Goal: Complete application form: Complete application form

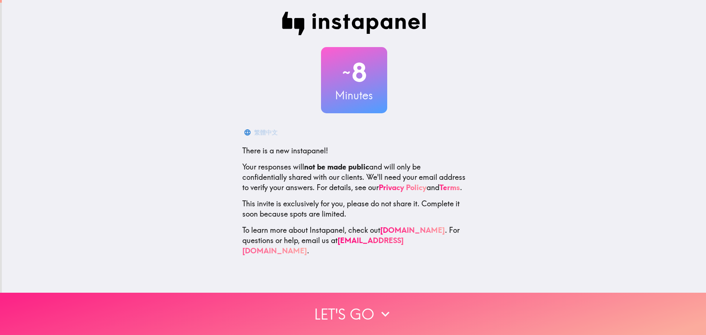
click at [353, 308] on button "Let's go" at bounding box center [353, 314] width 706 height 42
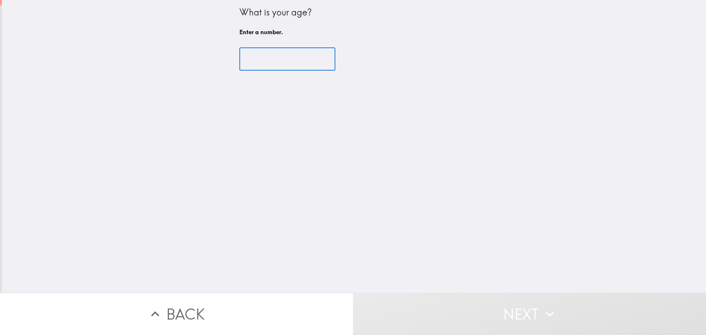
click at [261, 62] on input "number" at bounding box center [288, 59] width 96 height 23
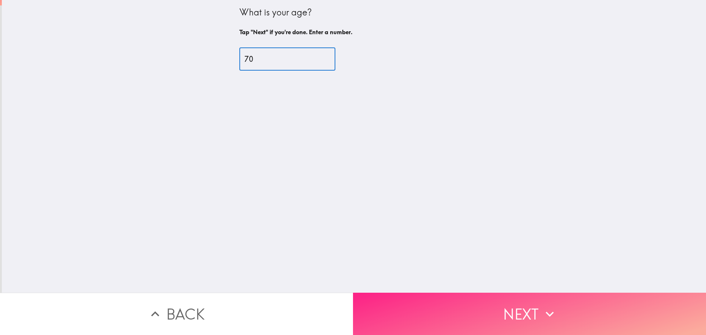
type input "70"
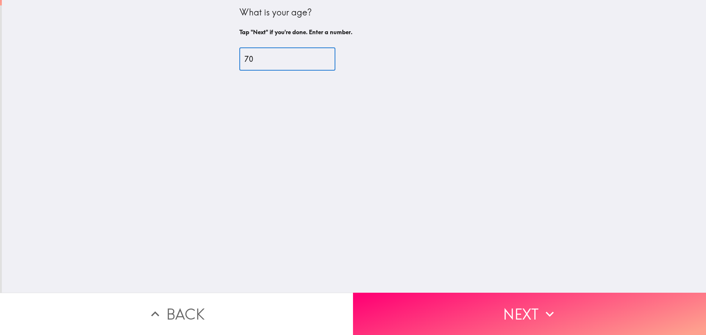
drag, startPoint x: 509, startPoint y: 309, endPoint x: 436, endPoint y: 216, distance: 118.2
click at [510, 309] on button "Next" at bounding box center [529, 314] width 353 height 42
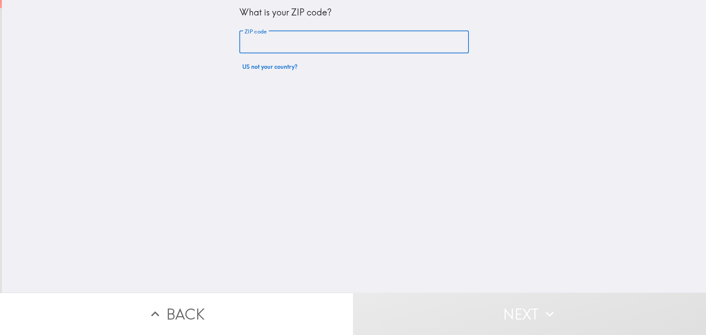
click at [285, 41] on input "ZIP code" at bounding box center [355, 42] width 230 height 23
type input "29801"
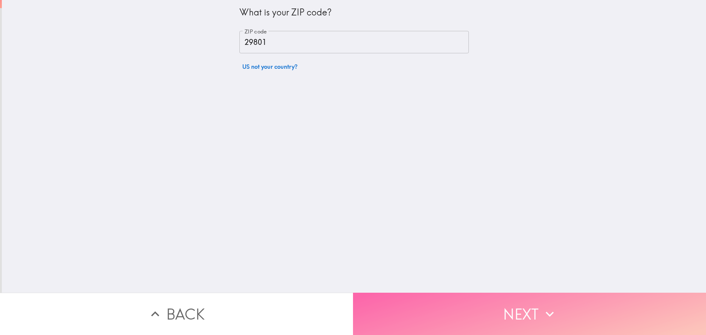
click at [489, 312] on button "Next" at bounding box center [529, 314] width 353 height 42
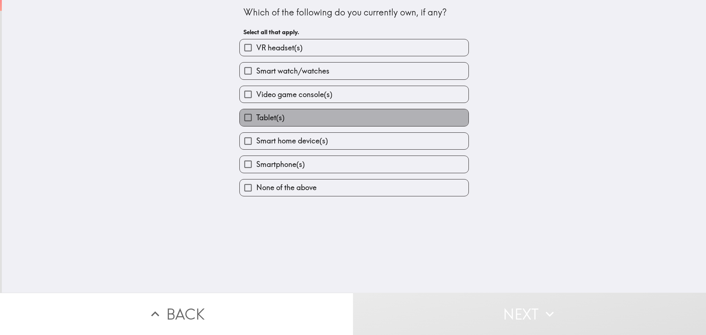
click at [298, 113] on label "Tablet(s)" at bounding box center [354, 117] width 229 height 17
click at [256, 113] on input "Tablet(s)" at bounding box center [248, 117] width 17 height 17
checkbox input "true"
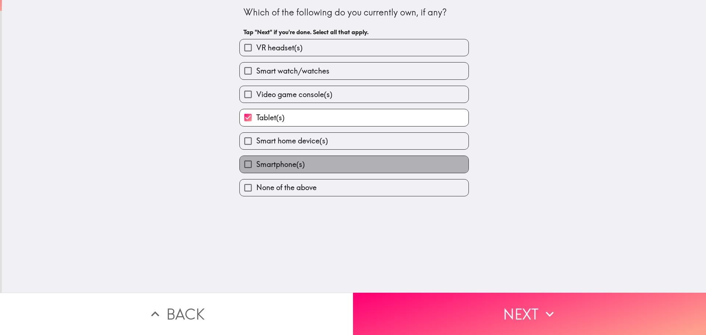
click at [303, 169] on label "Smartphone(s)" at bounding box center [354, 164] width 229 height 17
click at [256, 169] on input "Smartphone(s)" at bounding box center [248, 164] width 17 height 17
checkbox input "true"
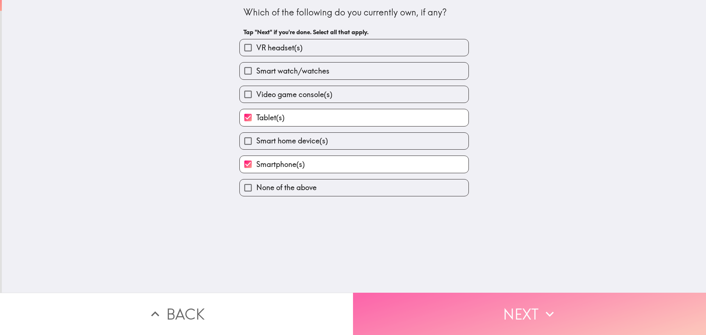
click at [463, 315] on button "Next" at bounding box center [529, 314] width 353 height 42
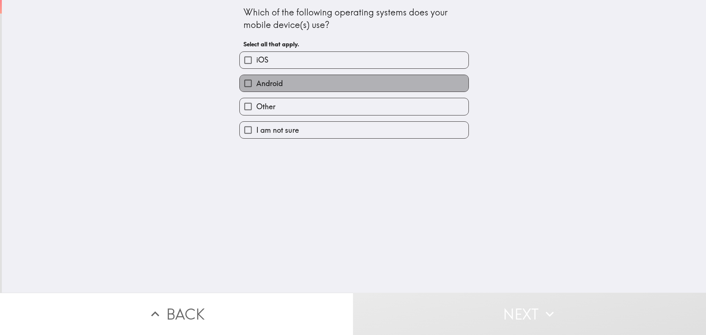
click at [299, 85] on label "Android" at bounding box center [354, 83] width 229 height 17
click at [256, 85] on input "Android" at bounding box center [248, 83] width 17 height 17
checkbox input "true"
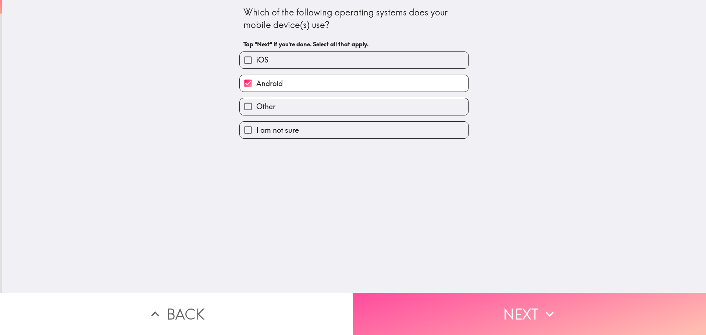
drag, startPoint x: 444, startPoint y: 314, endPoint x: 345, endPoint y: 142, distance: 198.0
click at [443, 307] on button "Next" at bounding box center [529, 314] width 353 height 42
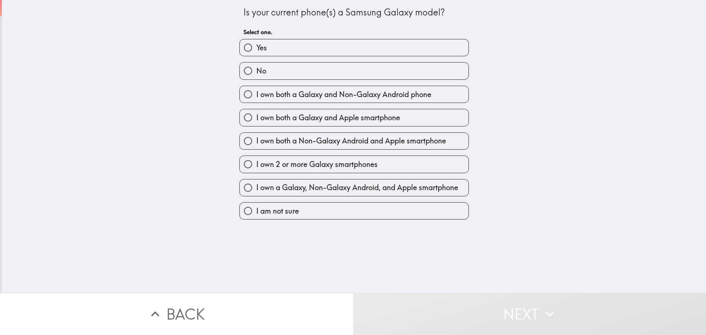
click at [279, 49] on label "Yes" at bounding box center [354, 47] width 229 height 17
click at [256, 49] on input "Yes" at bounding box center [248, 47] width 17 height 17
radio input "true"
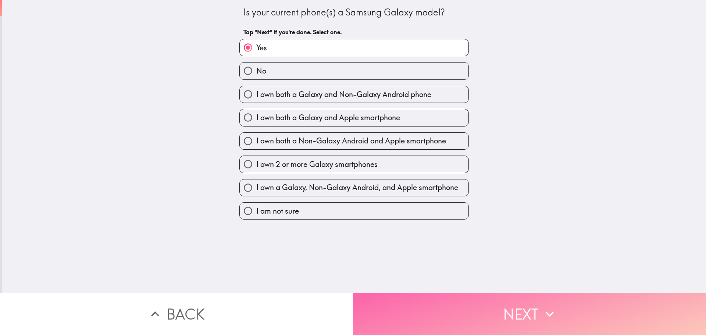
click at [435, 305] on button "Next" at bounding box center [529, 314] width 353 height 42
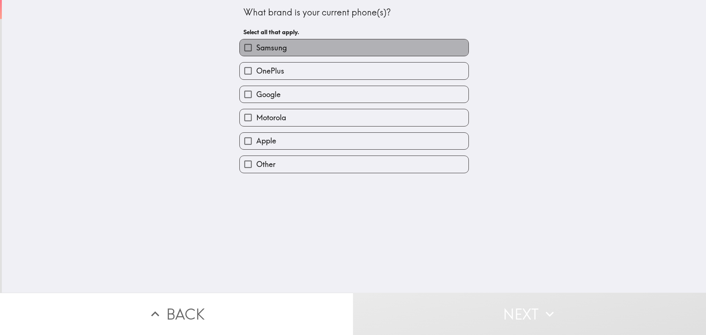
click at [297, 51] on label "Samsung" at bounding box center [354, 47] width 229 height 17
click at [256, 51] on input "Samsung" at bounding box center [248, 47] width 17 height 17
checkbox input "true"
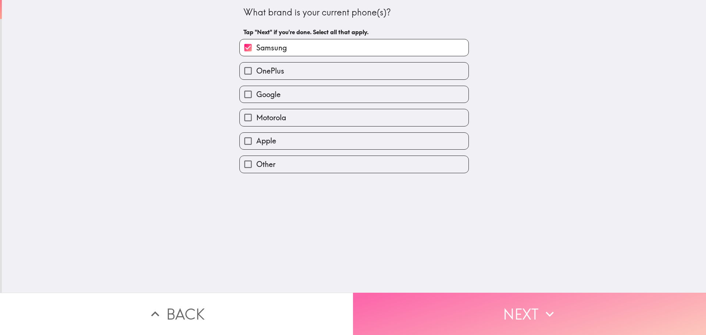
click at [465, 312] on button "Next" at bounding box center [529, 314] width 353 height 42
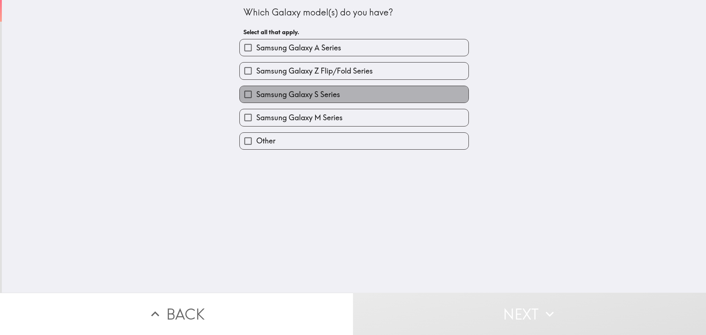
click at [308, 96] on span "Samsung Galaxy S Series" at bounding box center [298, 94] width 84 height 10
click at [256, 96] on input "Samsung Galaxy S Series" at bounding box center [248, 94] width 17 height 17
checkbox input "true"
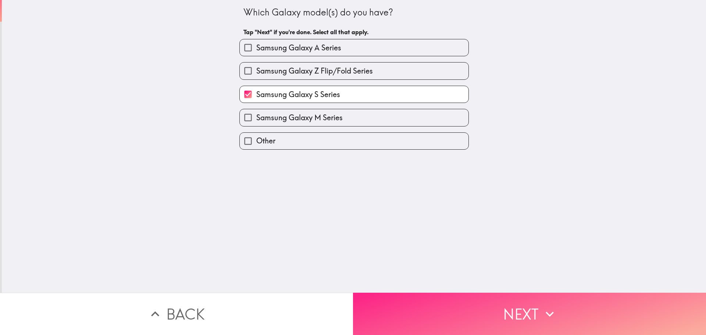
click at [433, 305] on button "Next" at bounding box center [529, 314] width 353 height 42
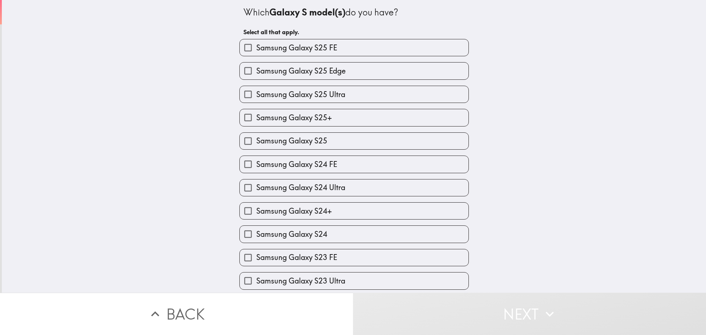
click at [306, 255] on span "Samsung Galaxy S23 FE" at bounding box center [296, 257] width 81 height 10
click at [256, 255] on input "Samsung Galaxy S23 FE" at bounding box center [248, 257] width 17 height 17
checkbox input "true"
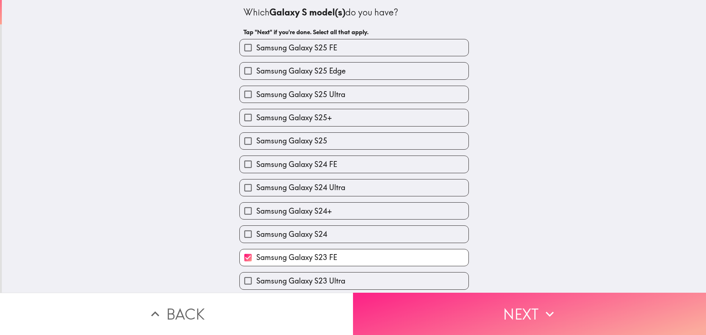
click at [416, 308] on button "Next" at bounding box center [529, 314] width 353 height 42
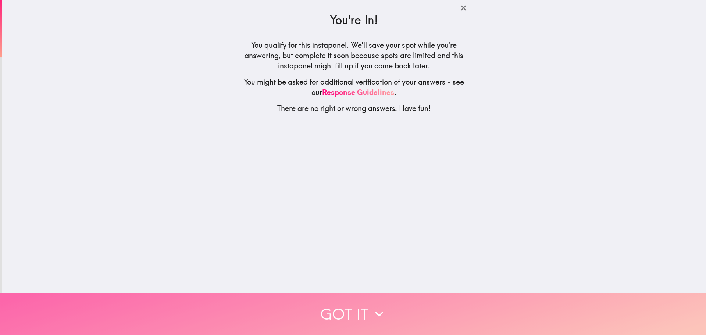
click at [344, 308] on button "Got it" at bounding box center [353, 314] width 706 height 42
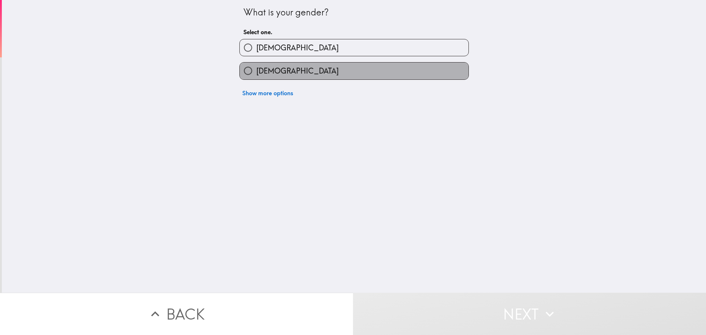
click at [283, 74] on label "[DEMOGRAPHIC_DATA]" at bounding box center [354, 71] width 229 height 17
click at [256, 74] on input "[DEMOGRAPHIC_DATA]" at bounding box center [248, 71] width 17 height 17
radio input "true"
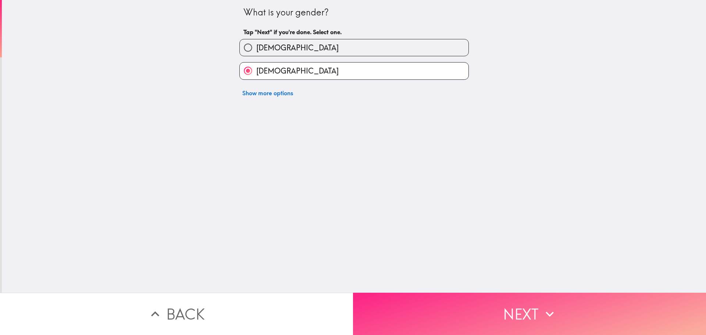
click at [438, 306] on button "Next" at bounding box center [529, 314] width 353 height 42
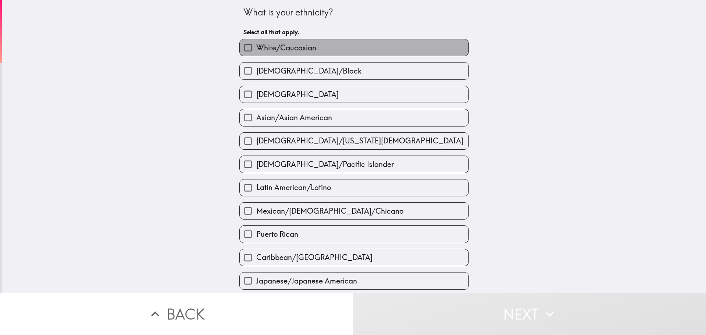
click at [312, 45] on label "White/Caucasian" at bounding box center [354, 47] width 229 height 17
click at [256, 45] on input "White/Caucasian" at bounding box center [248, 47] width 17 height 17
checkbox input "true"
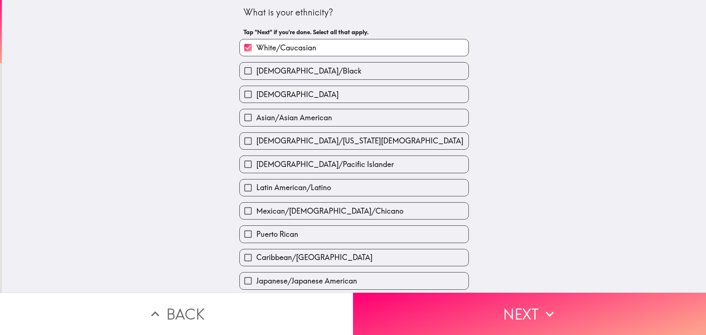
drag, startPoint x: 437, startPoint y: 310, endPoint x: 431, endPoint y: 246, distance: 64.4
click at [437, 309] on button "Next" at bounding box center [529, 314] width 353 height 42
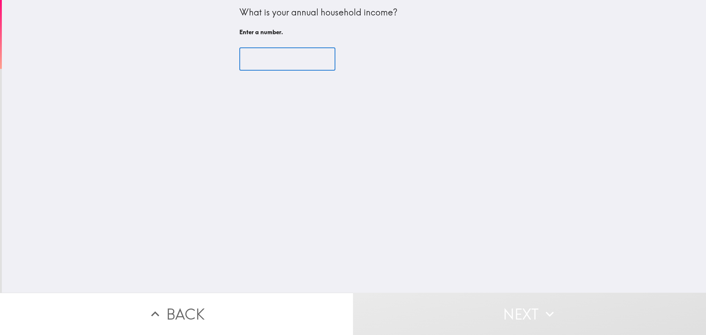
click at [275, 62] on input "number" at bounding box center [288, 59] width 96 height 23
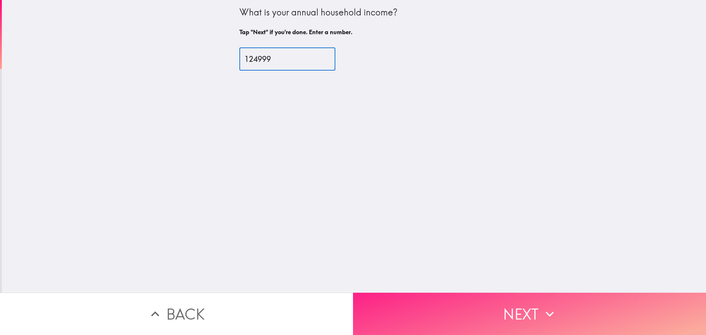
type input "124999"
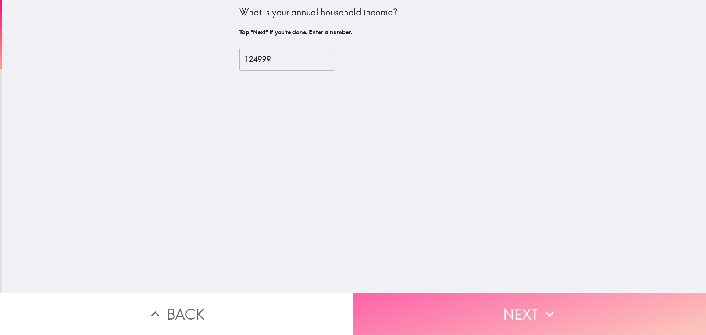
click at [481, 320] on button "Next" at bounding box center [529, 314] width 353 height 42
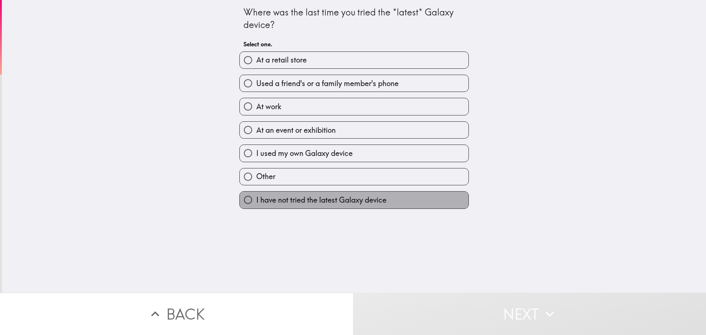
click at [305, 202] on span "I have not tried the latest Galaxy device" at bounding box center [321, 200] width 130 height 10
click at [256, 202] on input "I have not tried the latest Galaxy device" at bounding box center [248, 200] width 17 height 17
radio input "true"
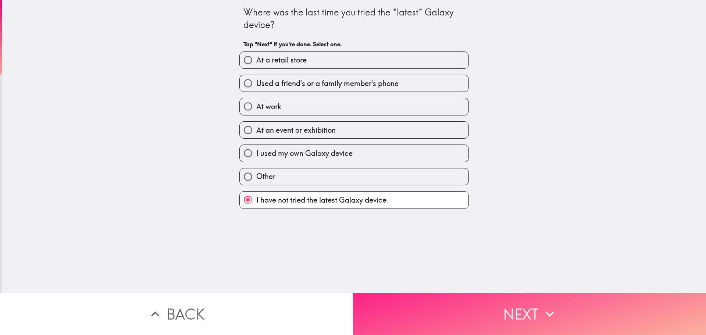
click at [454, 307] on button "Next" at bounding box center [529, 314] width 353 height 42
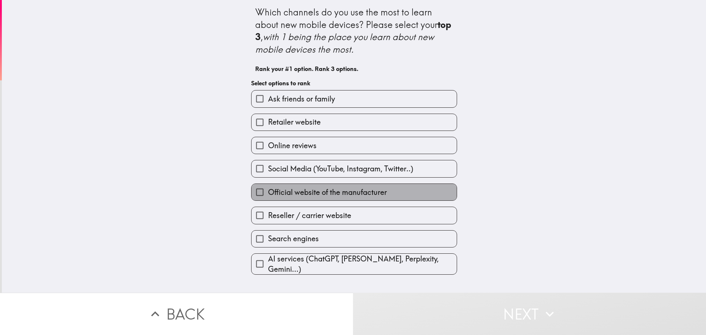
click at [338, 190] on span "Official website of the manufacturer" at bounding box center [327, 192] width 119 height 10
click at [268, 190] on input "Official website of the manufacturer" at bounding box center [260, 192] width 17 height 17
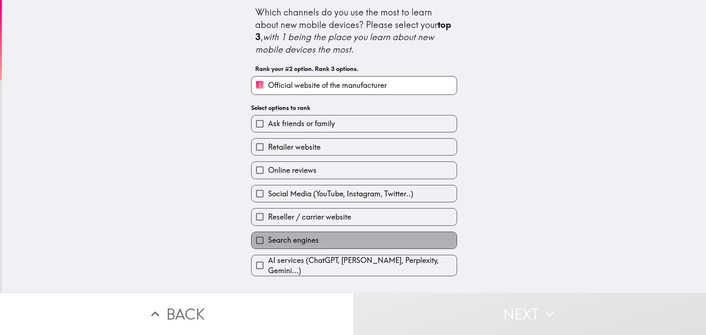
click at [309, 242] on span "Search engines" at bounding box center [293, 240] width 51 height 10
click at [268, 242] on input "Search engines" at bounding box center [260, 240] width 17 height 17
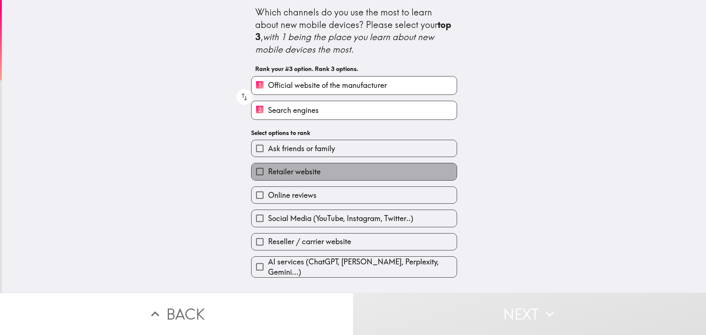
click at [319, 176] on label "Retailer website" at bounding box center [354, 171] width 205 height 17
click at [268, 176] on input "Retailer website" at bounding box center [260, 171] width 17 height 17
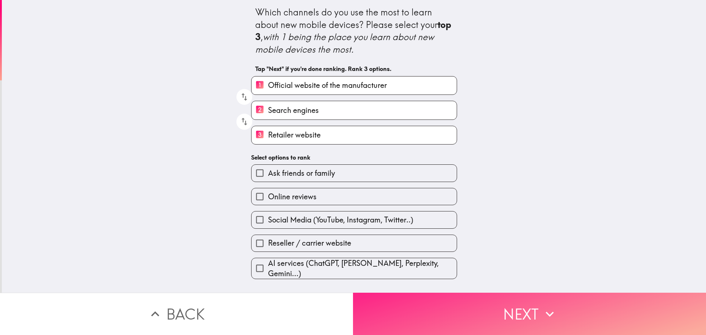
click at [438, 308] on button "Next" at bounding box center [529, 314] width 353 height 42
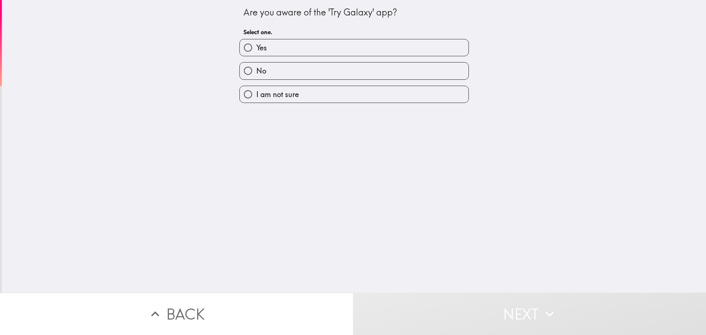
click at [306, 71] on label "No" at bounding box center [354, 71] width 229 height 17
click at [256, 71] on input "No" at bounding box center [248, 71] width 17 height 17
radio input "true"
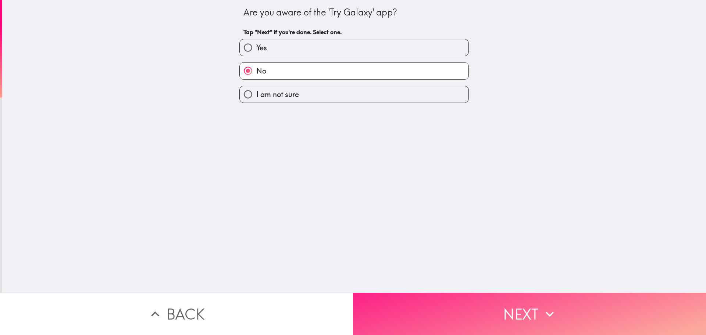
click at [448, 297] on button "Next" at bounding box center [529, 314] width 353 height 42
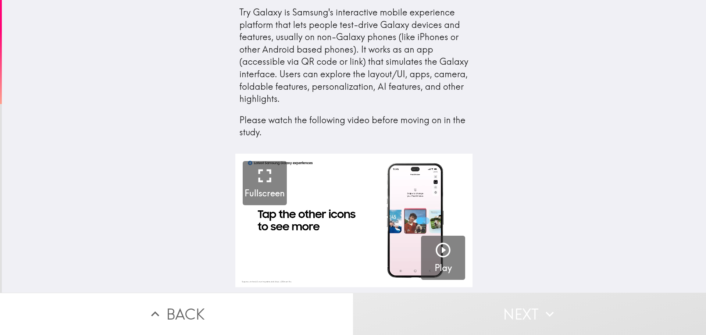
click at [317, 220] on video "button" at bounding box center [353, 221] width 237 height 134
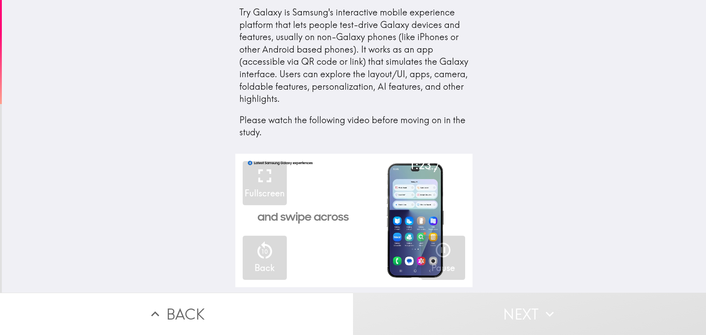
click at [333, 198] on video "button" at bounding box center [353, 221] width 237 height 134
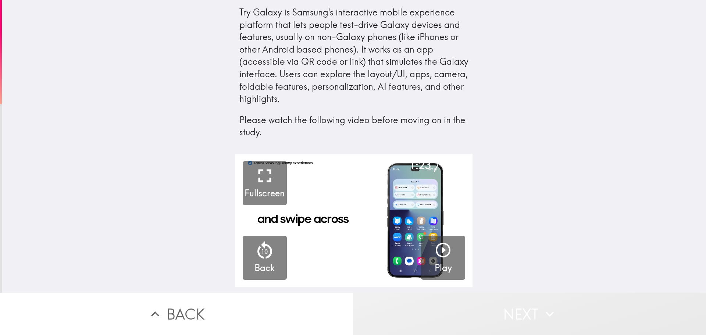
click at [506, 313] on button "Next" at bounding box center [529, 314] width 353 height 42
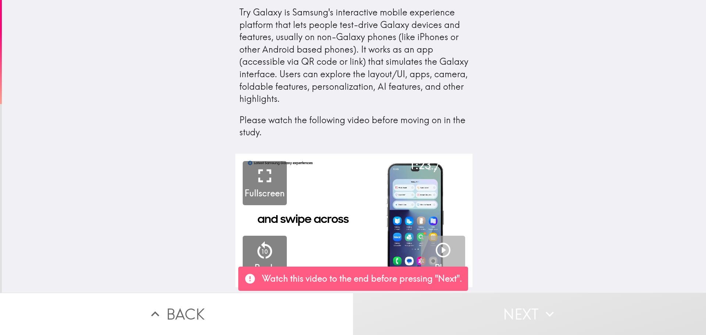
click at [436, 248] on icon "button" at bounding box center [444, 250] width 18 height 18
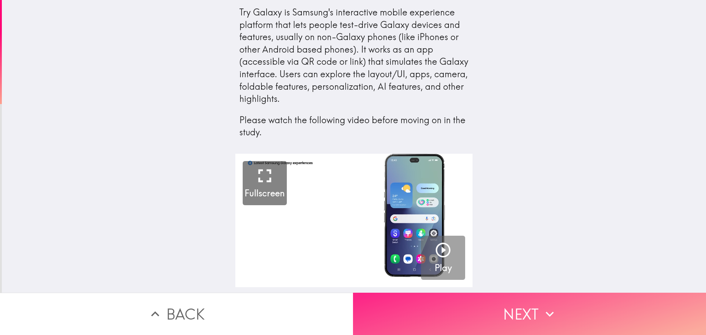
click at [488, 310] on button "Next" at bounding box center [529, 314] width 353 height 42
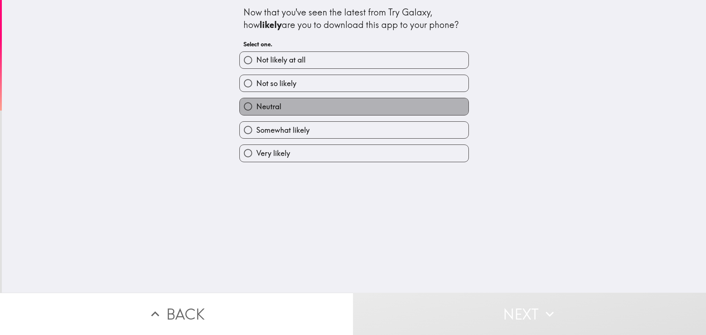
click at [308, 106] on label "Neutral" at bounding box center [354, 106] width 229 height 17
click at [256, 106] on input "Neutral" at bounding box center [248, 106] width 17 height 17
radio input "true"
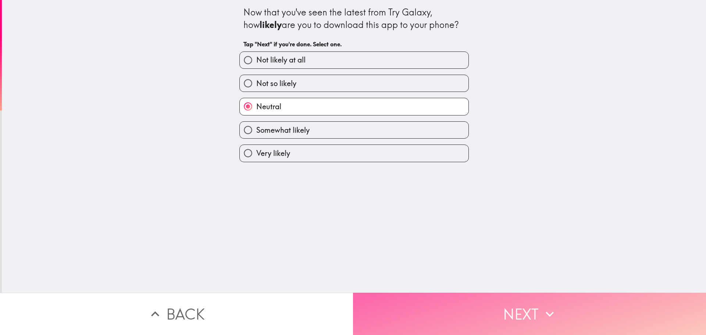
click at [458, 302] on button "Next" at bounding box center [529, 314] width 353 height 42
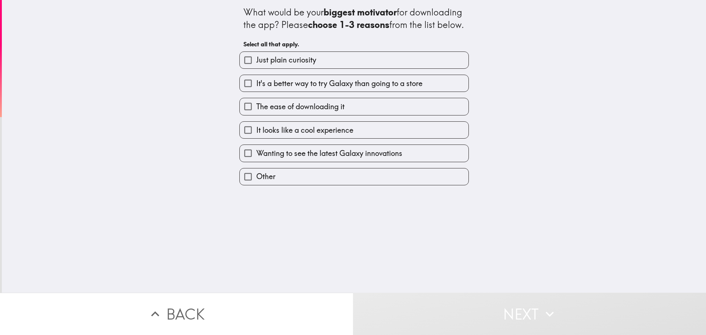
click at [316, 68] on label "Just plain curiosity" at bounding box center [354, 60] width 229 height 17
click at [256, 68] on input "Just plain curiosity" at bounding box center [248, 60] width 17 height 17
checkbox input "true"
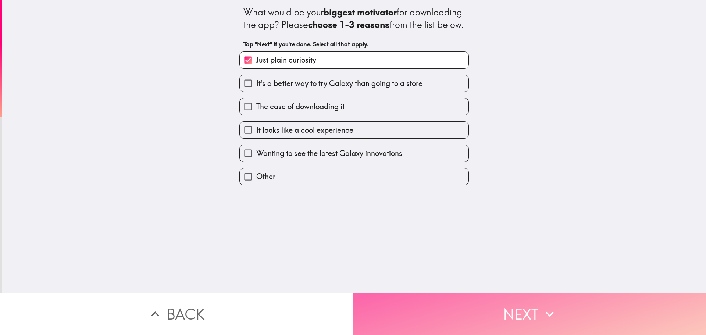
click at [452, 308] on button "Next" at bounding box center [529, 314] width 353 height 42
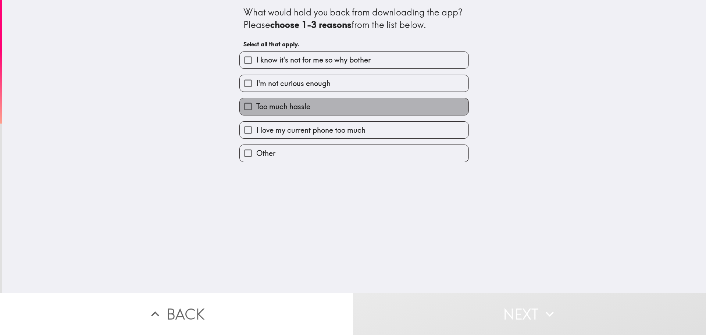
click at [292, 105] on span "Too much hassle" at bounding box center [283, 107] width 54 height 10
click at [256, 105] on input "Too much hassle" at bounding box center [248, 106] width 17 height 17
checkbox input "true"
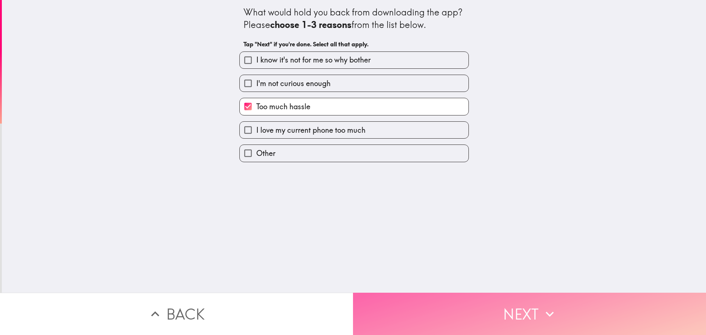
click at [457, 315] on button "Next" at bounding box center [529, 314] width 353 height 42
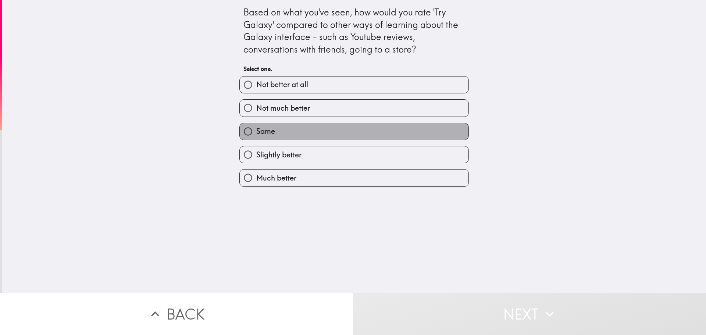
click at [303, 136] on label "Same" at bounding box center [354, 131] width 229 height 17
click at [256, 136] on input "Same" at bounding box center [248, 131] width 17 height 17
radio input "true"
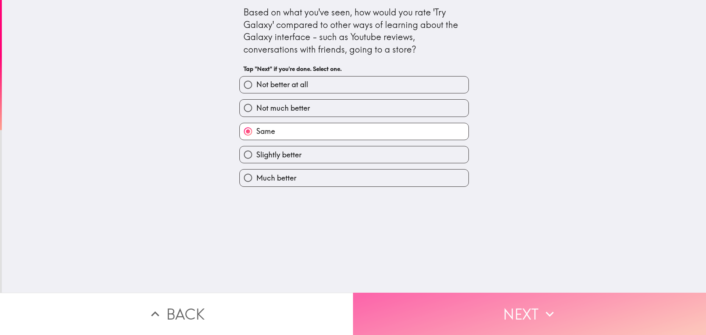
click at [485, 312] on button "Next" at bounding box center [529, 314] width 353 height 42
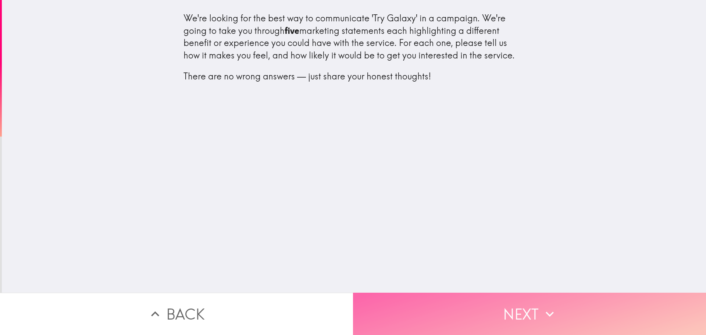
click at [491, 306] on button "Next" at bounding box center [529, 314] width 353 height 42
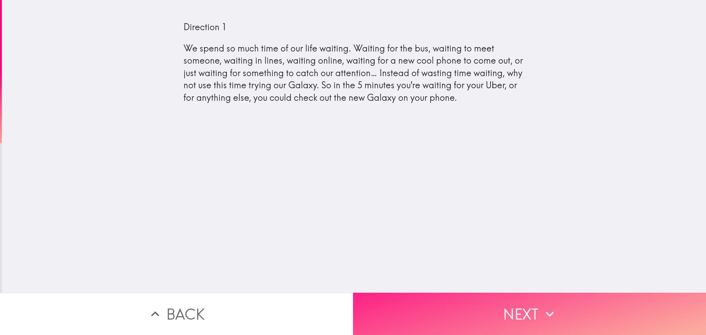
drag, startPoint x: 541, startPoint y: 305, endPoint x: 540, endPoint y: 301, distance: 4.2
click at [542, 306] on icon "button" at bounding box center [550, 314] width 16 height 16
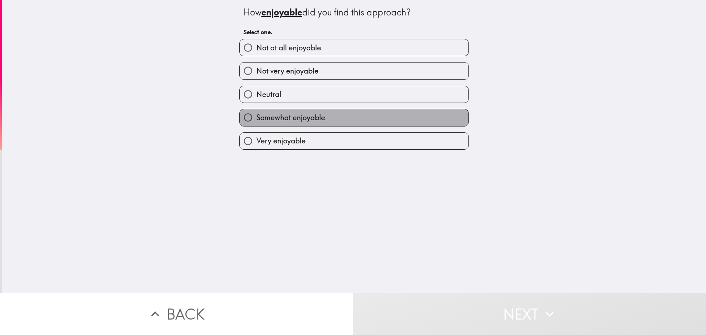
click at [298, 113] on span "Somewhat enjoyable" at bounding box center [290, 118] width 69 height 10
click at [256, 113] on input "Somewhat enjoyable" at bounding box center [248, 117] width 17 height 17
radio input "true"
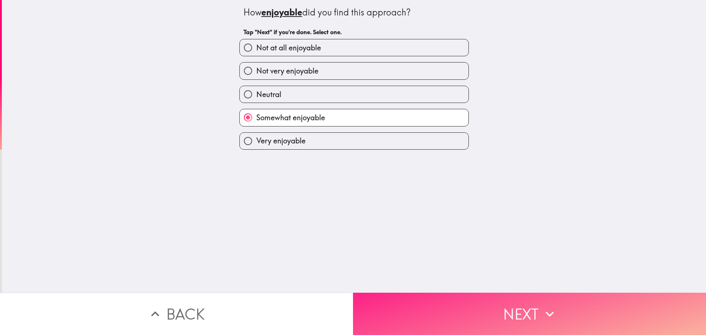
click at [519, 307] on button "Next" at bounding box center [529, 314] width 353 height 42
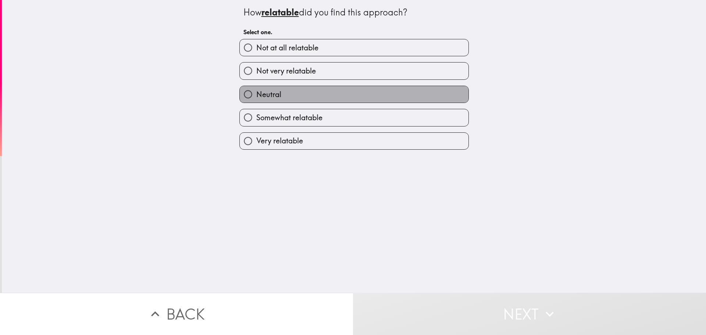
click at [288, 95] on label "Neutral" at bounding box center [354, 94] width 229 height 17
click at [256, 95] on input "Neutral" at bounding box center [248, 94] width 17 height 17
radio input "true"
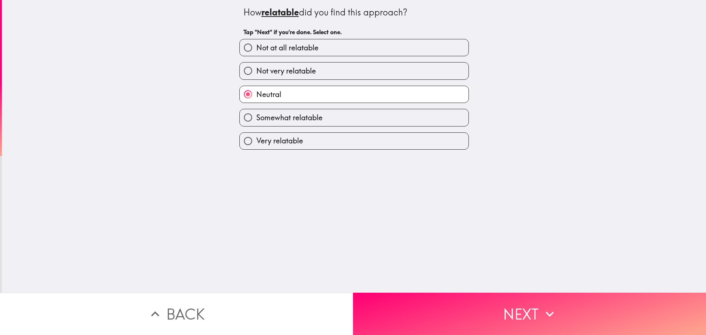
drag, startPoint x: 438, startPoint y: 313, endPoint x: 440, endPoint y: 254, distance: 59.7
click at [439, 313] on button "Next" at bounding box center [529, 314] width 353 height 42
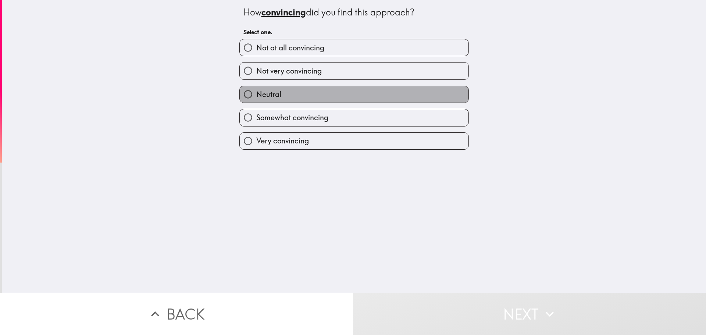
click at [321, 91] on label "Neutral" at bounding box center [354, 94] width 229 height 17
click at [256, 91] on input "Neutral" at bounding box center [248, 94] width 17 height 17
radio input "true"
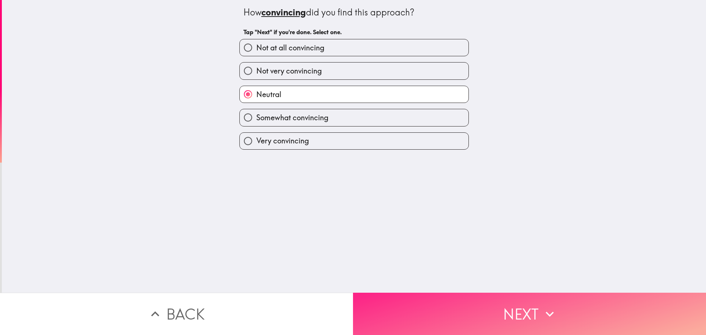
click at [487, 317] on button "Next" at bounding box center [529, 314] width 353 height 42
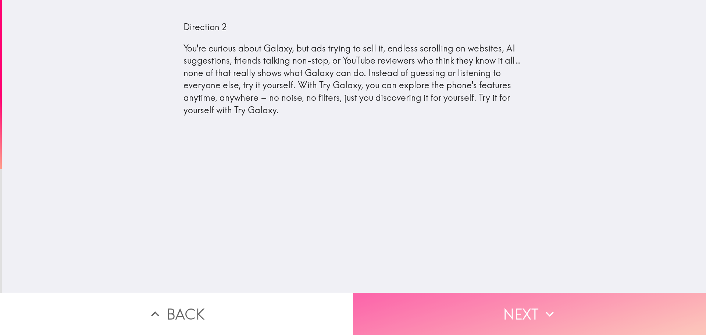
click at [523, 309] on button "Next" at bounding box center [529, 314] width 353 height 42
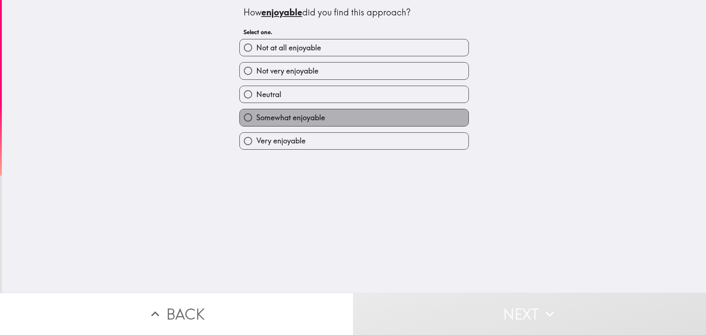
click at [286, 120] on span "Somewhat enjoyable" at bounding box center [290, 118] width 69 height 10
click at [256, 120] on input "Somewhat enjoyable" at bounding box center [248, 117] width 17 height 17
radio input "true"
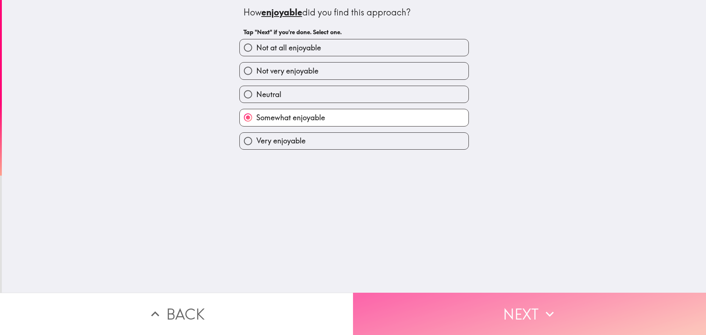
click at [468, 311] on button "Next" at bounding box center [529, 314] width 353 height 42
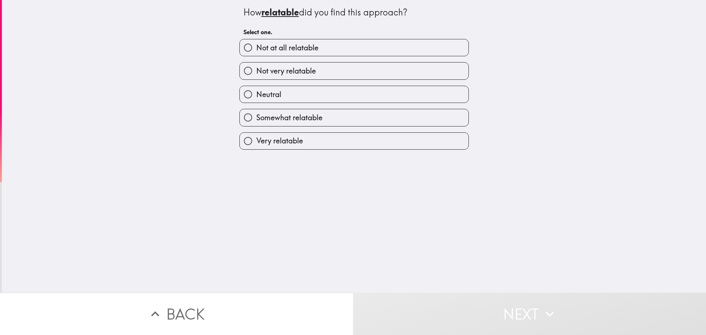
click at [297, 92] on label "Neutral" at bounding box center [354, 94] width 229 height 17
click at [256, 92] on input "Neutral" at bounding box center [248, 94] width 17 height 17
radio input "true"
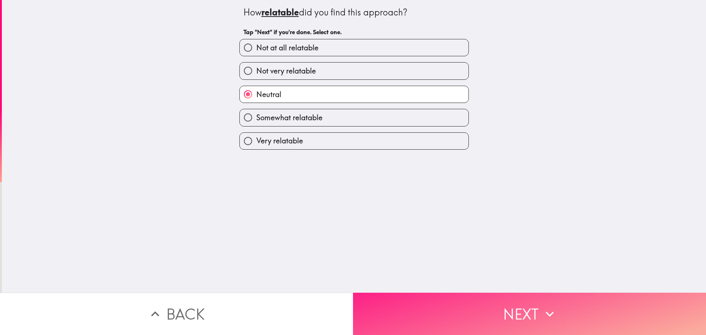
drag, startPoint x: 453, startPoint y: 307, endPoint x: 447, endPoint y: 294, distance: 13.7
click at [453, 305] on button "Next" at bounding box center [529, 314] width 353 height 42
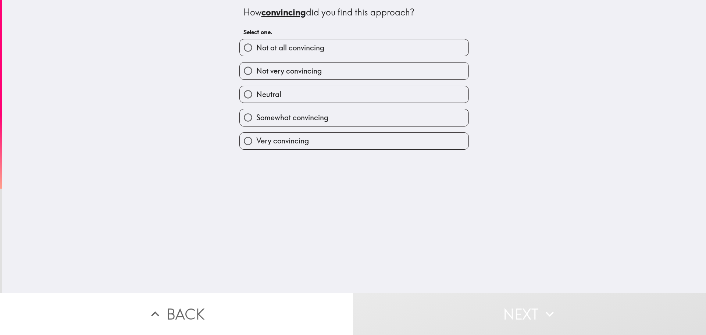
click at [309, 119] on span "Somewhat convincing" at bounding box center [292, 118] width 72 height 10
click at [256, 119] on input "Somewhat convincing" at bounding box center [248, 117] width 17 height 17
radio input "true"
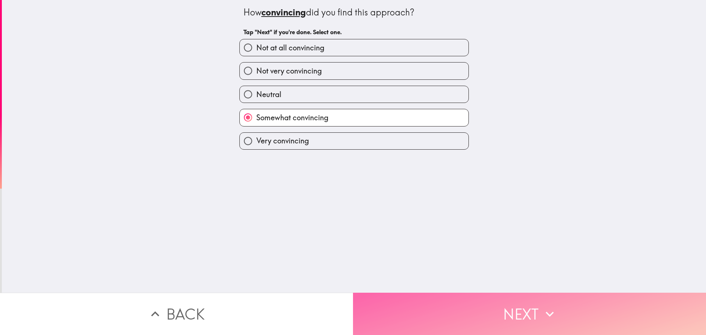
click at [492, 316] on button "Next" at bounding box center [529, 314] width 353 height 42
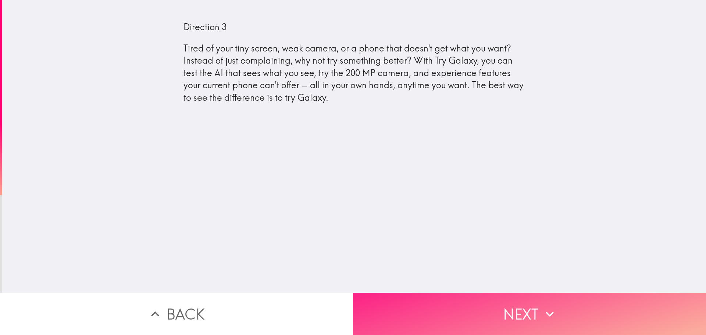
click at [521, 311] on button "Next" at bounding box center [529, 314] width 353 height 42
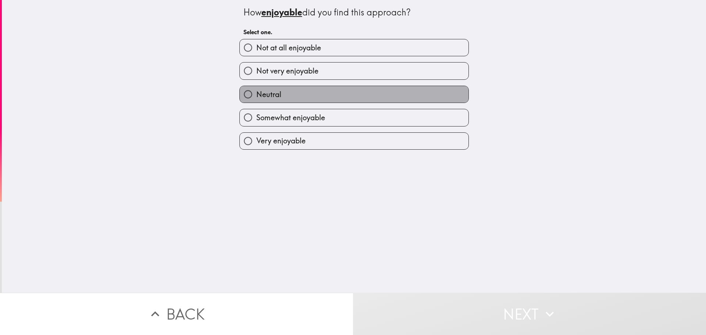
click at [297, 94] on label "Neutral" at bounding box center [354, 94] width 229 height 17
click at [256, 94] on input "Neutral" at bounding box center [248, 94] width 17 height 17
radio input "true"
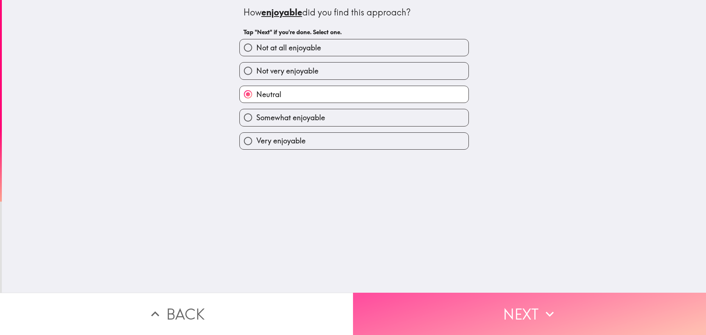
drag, startPoint x: 477, startPoint y: 306, endPoint x: 379, endPoint y: 145, distance: 188.6
click at [477, 305] on button "Next" at bounding box center [529, 314] width 353 height 42
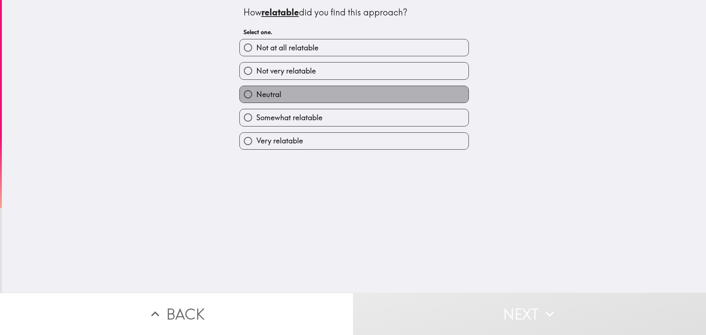
click at [293, 94] on label "Neutral" at bounding box center [354, 94] width 229 height 17
click at [256, 94] on input "Neutral" at bounding box center [248, 94] width 17 height 17
radio input "true"
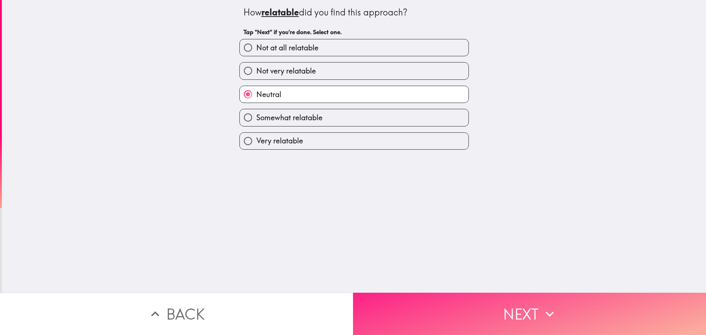
click at [476, 308] on button "Next" at bounding box center [529, 314] width 353 height 42
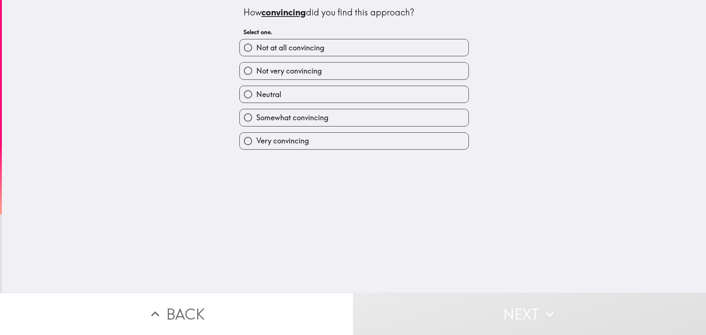
click at [279, 97] on label "Neutral" at bounding box center [354, 94] width 229 height 17
click at [256, 97] on input "Neutral" at bounding box center [248, 94] width 17 height 17
radio input "true"
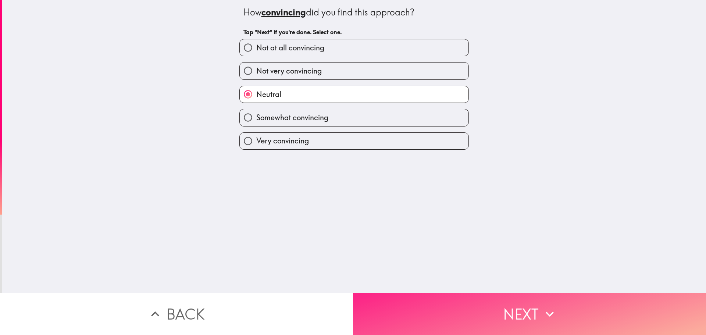
click at [411, 315] on button "Next" at bounding box center [529, 314] width 353 height 42
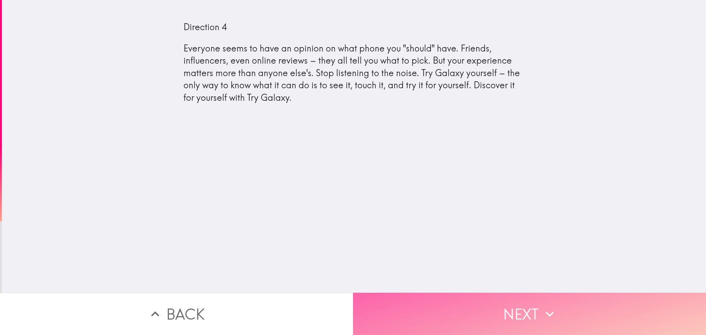
click at [499, 319] on button "Next" at bounding box center [529, 314] width 353 height 42
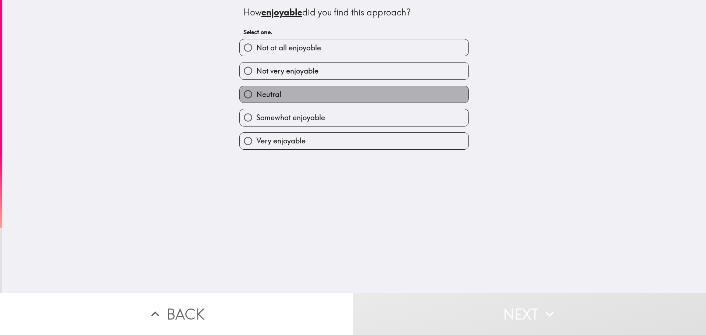
click at [294, 89] on label "Neutral" at bounding box center [354, 94] width 229 height 17
click at [256, 89] on input "Neutral" at bounding box center [248, 94] width 17 height 17
radio input "true"
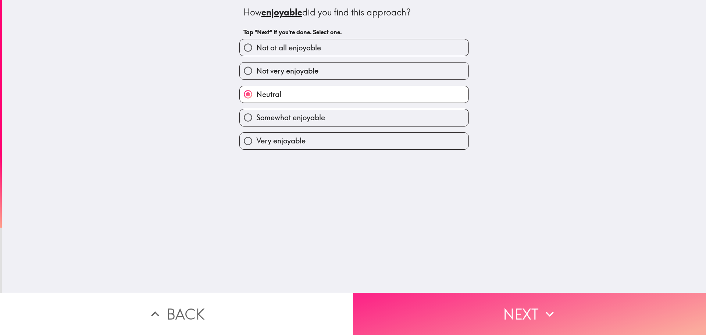
click at [439, 315] on button "Next" at bounding box center [529, 314] width 353 height 42
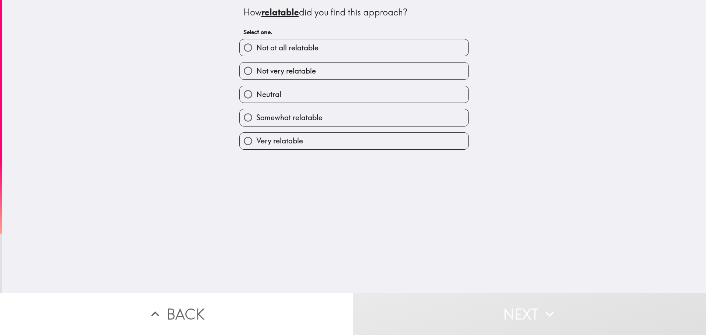
click at [283, 93] on label "Neutral" at bounding box center [354, 94] width 229 height 17
click at [256, 93] on input "Neutral" at bounding box center [248, 94] width 17 height 17
radio input "true"
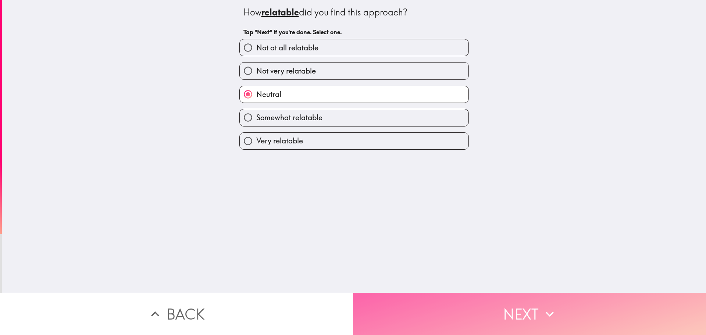
click at [454, 303] on button "Next" at bounding box center [529, 314] width 353 height 42
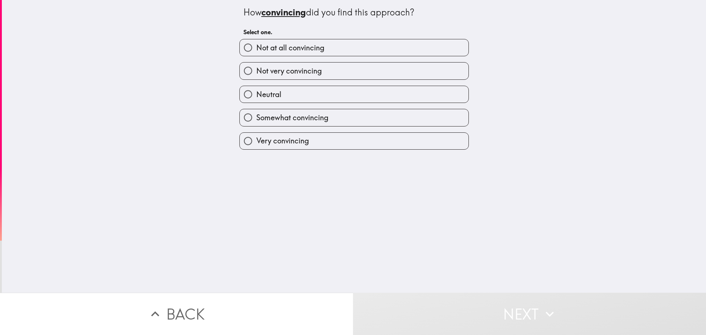
click at [298, 99] on label "Neutral" at bounding box center [354, 94] width 229 height 17
click at [256, 99] on input "Neutral" at bounding box center [248, 94] width 17 height 17
radio input "true"
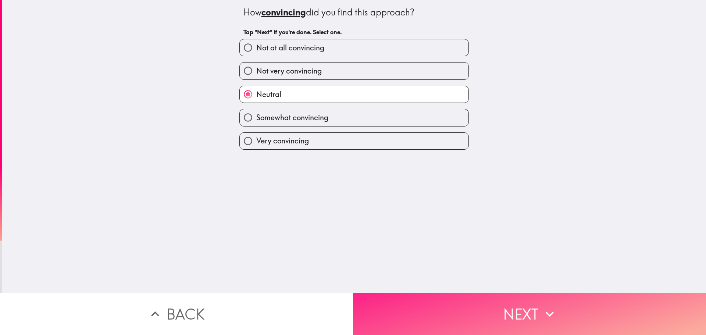
click at [441, 314] on button "Next" at bounding box center [529, 314] width 353 height 42
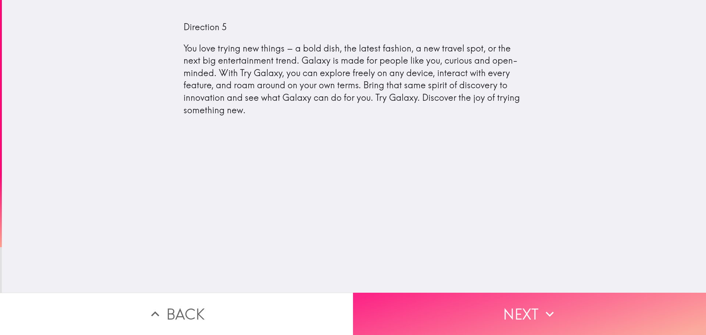
click at [500, 295] on button "Next" at bounding box center [529, 314] width 353 height 42
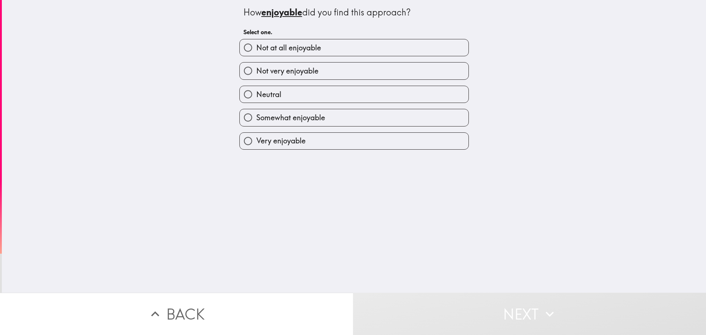
click at [284, 98] on label "Neutral" at bounding box center [354, 94] width 229 height 17
click at [256, 98] on input "Neutral" at bounding box center [248, 94] width 17 height 17
radio input "true"
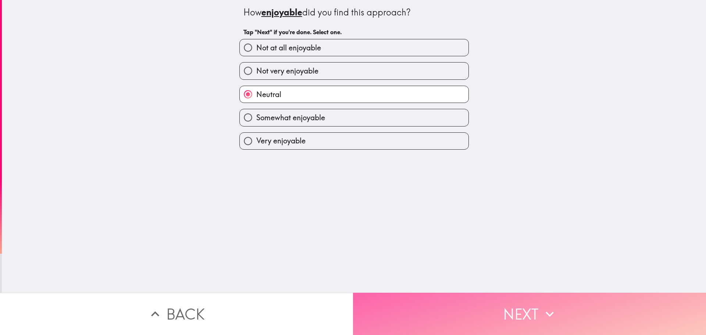
click at [414, 305] on button "Next" at bounding box center [529, 314] width 353 height 42
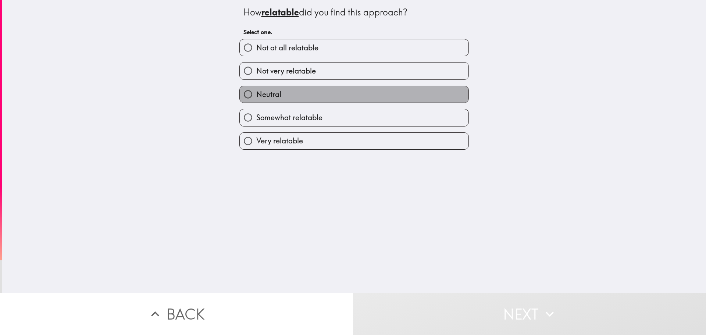
click at [276, 96] on label "Neutral" at bounding box center [354, 94] width 229 height 17
click at [256, 96] on input "Neutral" at bounding box center [248, 94] width 17 height 17
radio input "true"
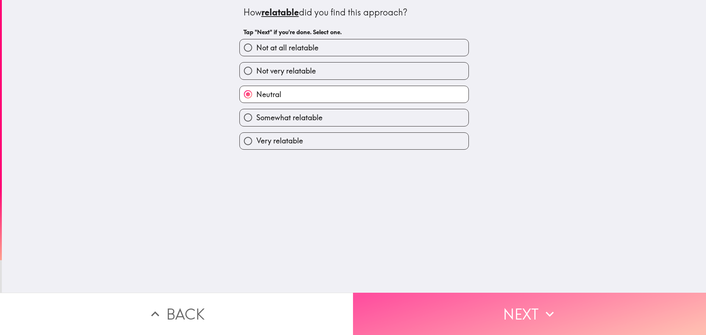
drag, startPoint x: 425, startPoint y: 314, endPoint x: 295, endPoint y: 175, distance: 190.3
click at [423, 308] on button "Next" at bounding box center [529, 314] width 353 height 42
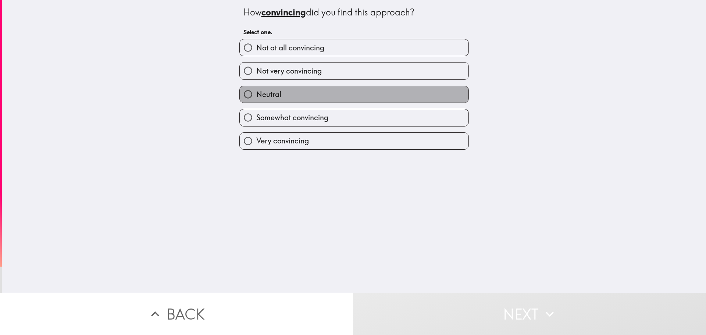
click at [319, 93] on label "Neutral" at bounding box center [354, 94] width 229 height 17
click at [256, 93] on input "Neutral" at bounding box center [248, 94] width 17 height 17
radio input "true"
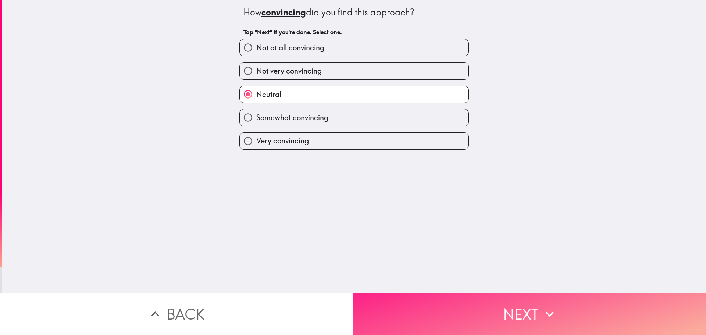
click at [463, 305] on button "Next" at bounding box center [529, 314] width 353 height 42
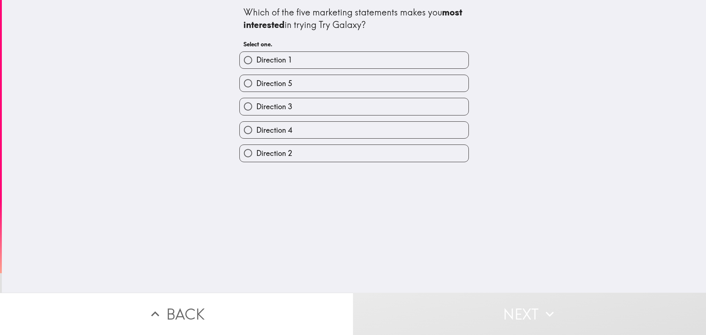
click at [300, 61] on label "Direction 1" at bounding box center [354, 60] width 229 height 17
click at [256, 61] on input "Direction 1" at bounding box center [248, 60] width 17 height 17
radio input "true"
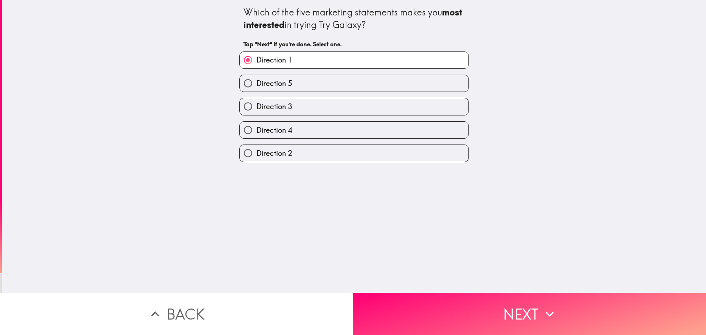
drag, startPoint x: 471, startPoint y: 309, endPoint x: 408, endPoint y: 183, distance: 141.0
click at [471, 309] on button "Next" at bounding box center [529, 314] width 353 height 42
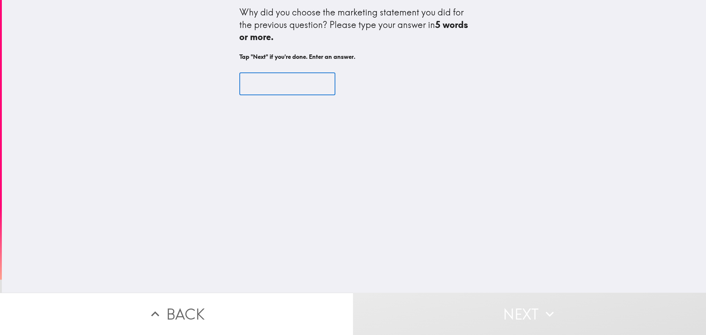
click at [273, 81] on input "text" at bounding box center [288, 83] width 96 height 23
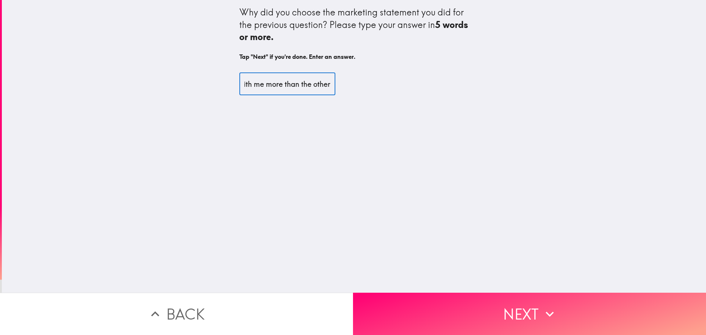
scroll to position [0, 58]
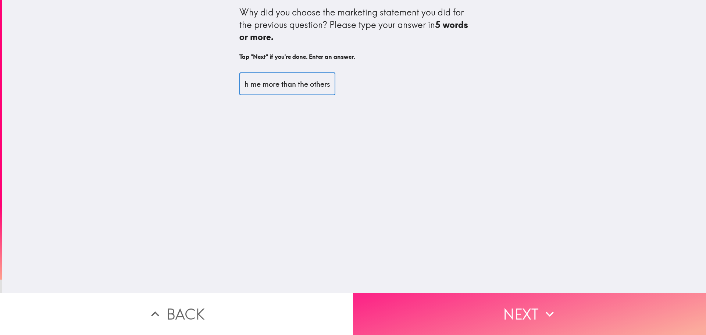
type input "it resonates with me more than the others"
click at [436, 308] on button "Next" at bounding box center [529, 314] width 353 height 42
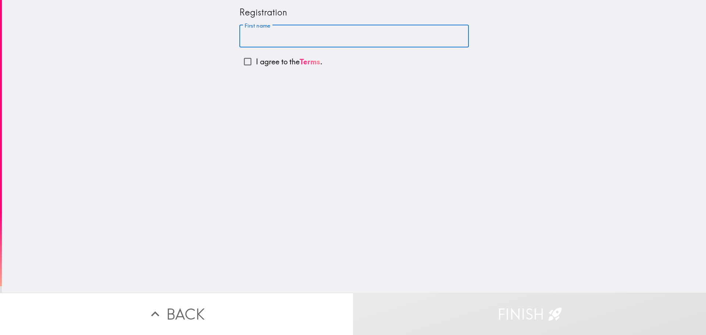
click at [266, 36] on input "First name" at bounding box center [355, 36] width 230 height 23
type input "[PERSON_NAME]"
click at [246, 65] on input "I agree to the Terms ." at bounding box center [248, 61] width 17 height 17
checkbox input "true"
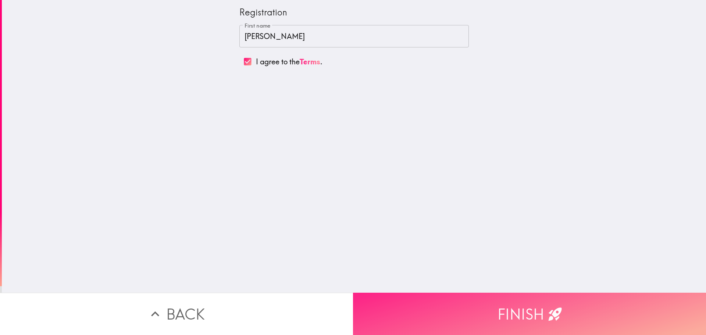
click at [477, 304] on button "Finish" at bounding box center [529, 314] width 353 height 42
